Goal: Task Accomplishment & Management: Use online tool/utility

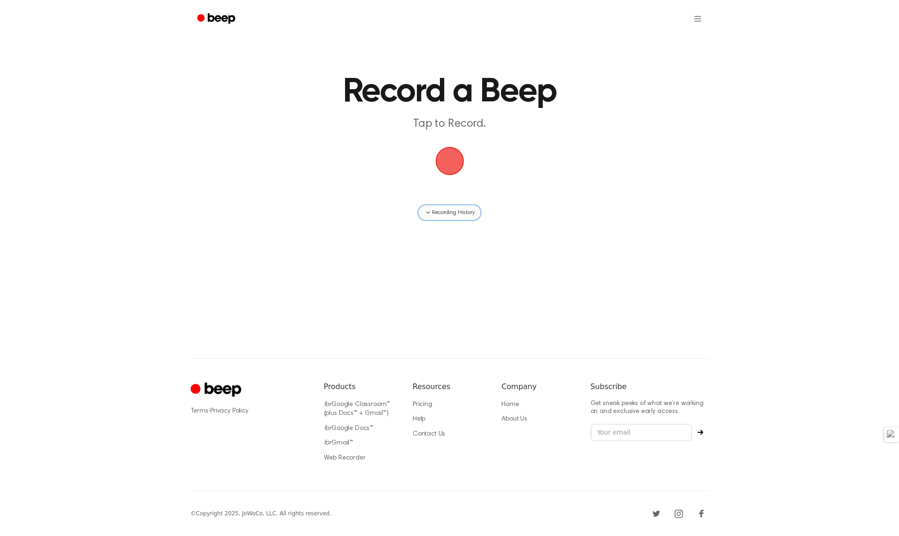
click at [432, 212] on span "Recording History" at bounding box center [453, 213] width 42 height 8
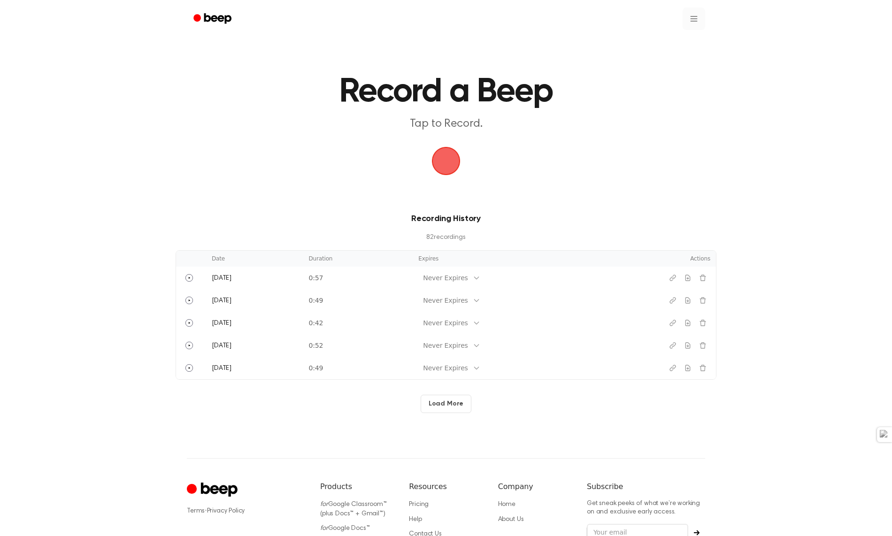
click at [695, 18] on html "Record a Beep Tap to Record. Recording History 82 recording s Date Duration Exp…" at bounding box center [446, 318] width 892 height 637
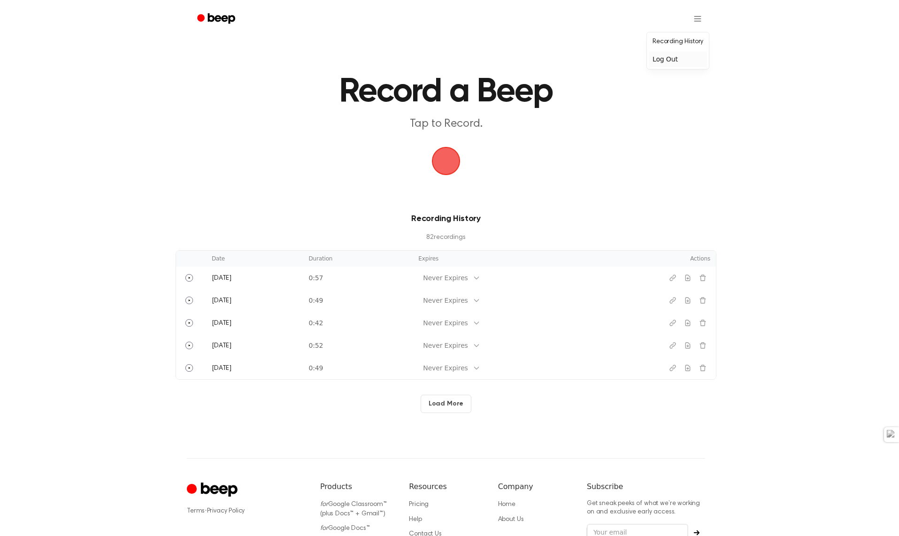
click at [685, 63] on div "Log Out" at bounding box center [678, 59] width 58 height 15
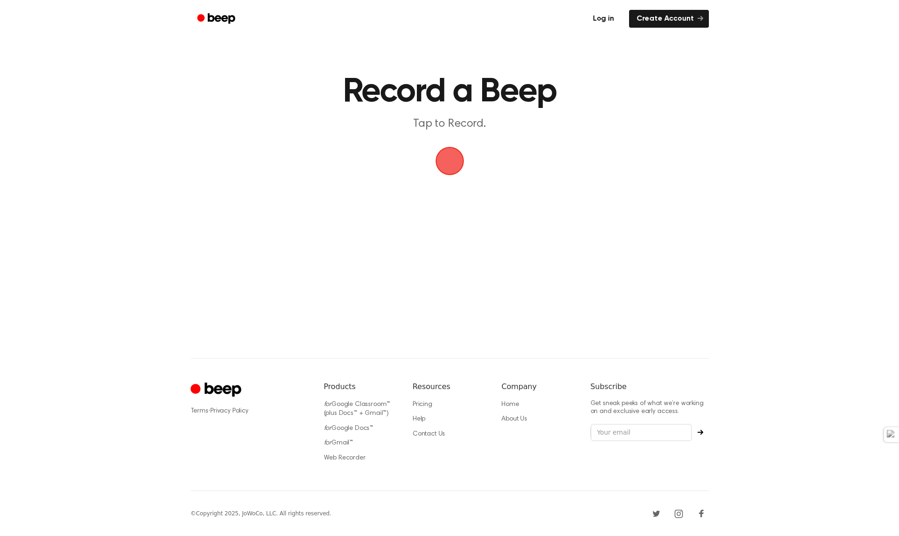
click at [603, 15] on link "Log in" at bounding box center [604, 19] width 40 height 22
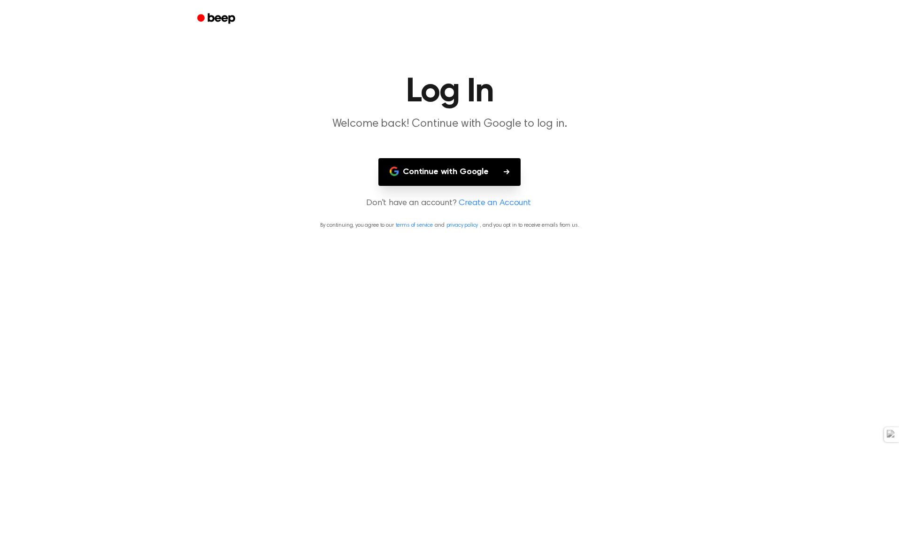
click at [467, 168] on button "Continue with Google" at bounding box center [449, 172] width 142 height 28
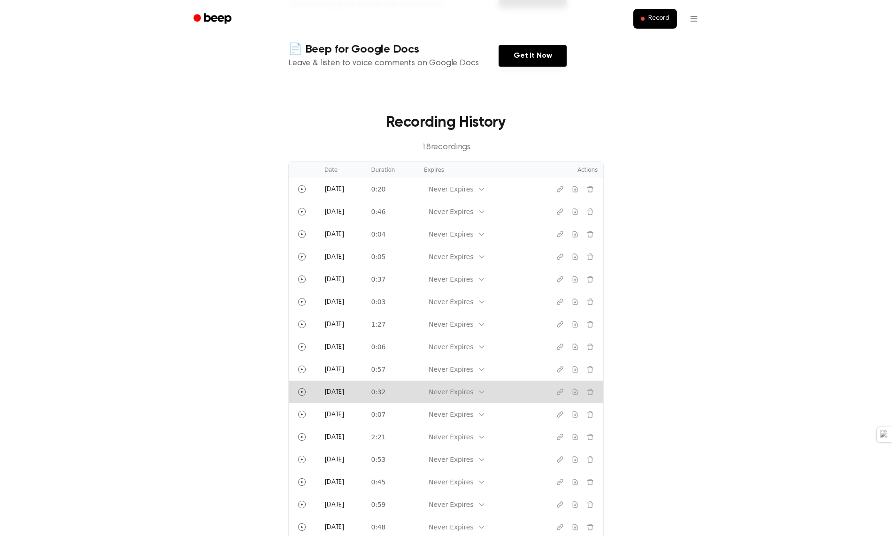
scroll to position [386, 0]
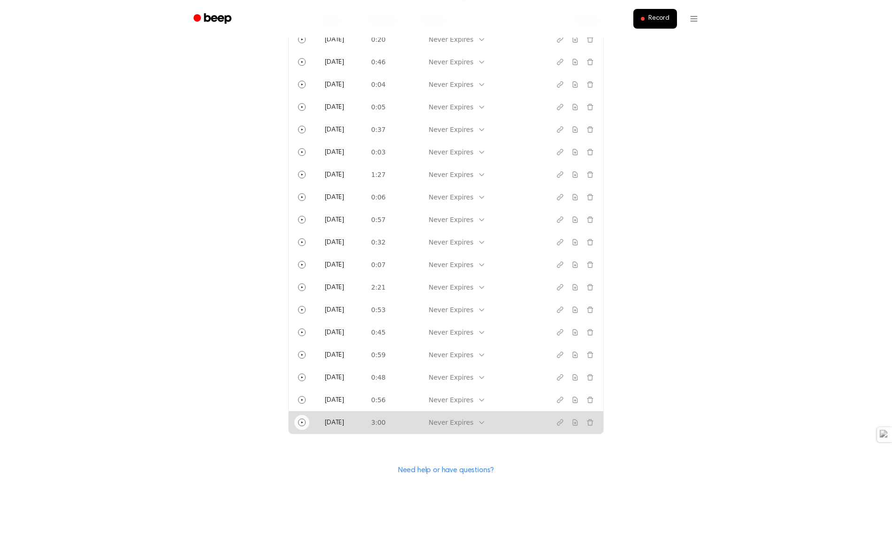
click at [301, 422] on icon "Play" at bounding box center [302, 423] width 8 height 8
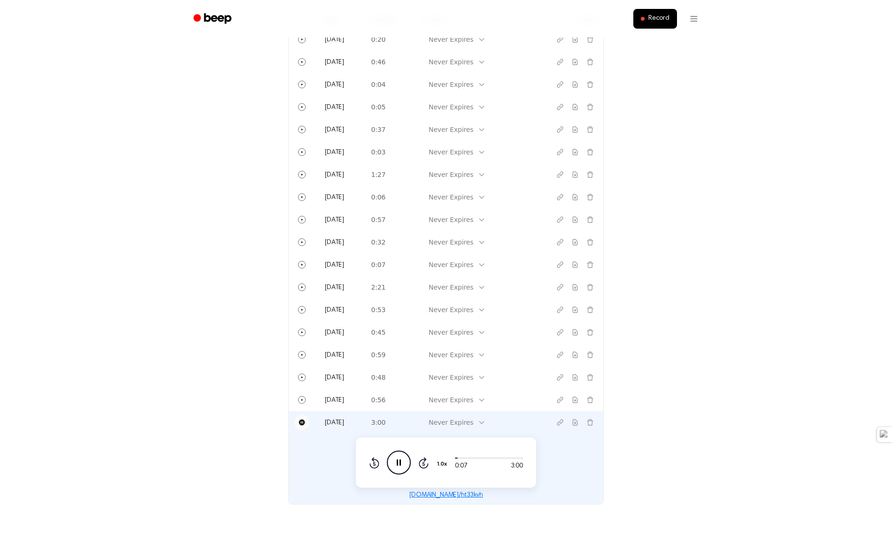
click at [301, 425] on icon "Pause" at bounding box center [302, 423] width 6 height 6
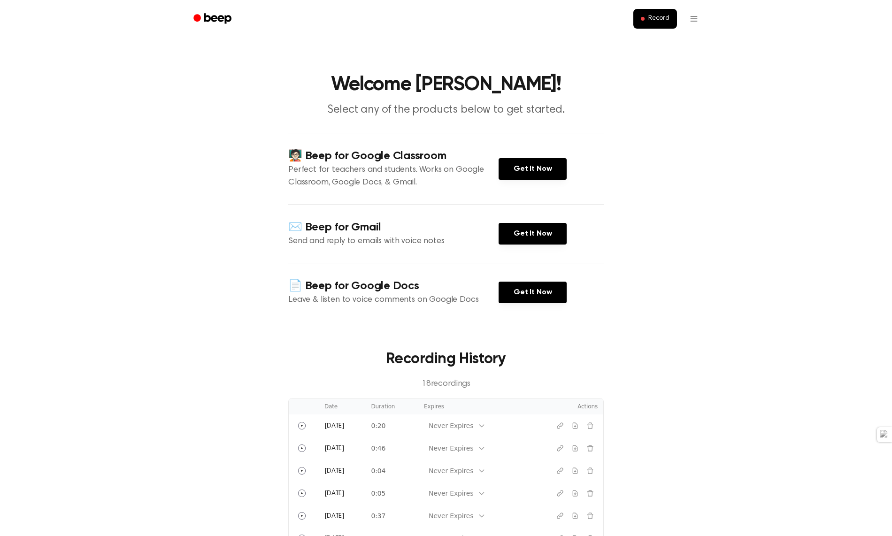
scroll to position [12, 0]
